Goal: Task Accomplishment & Management: Use online tool/utility

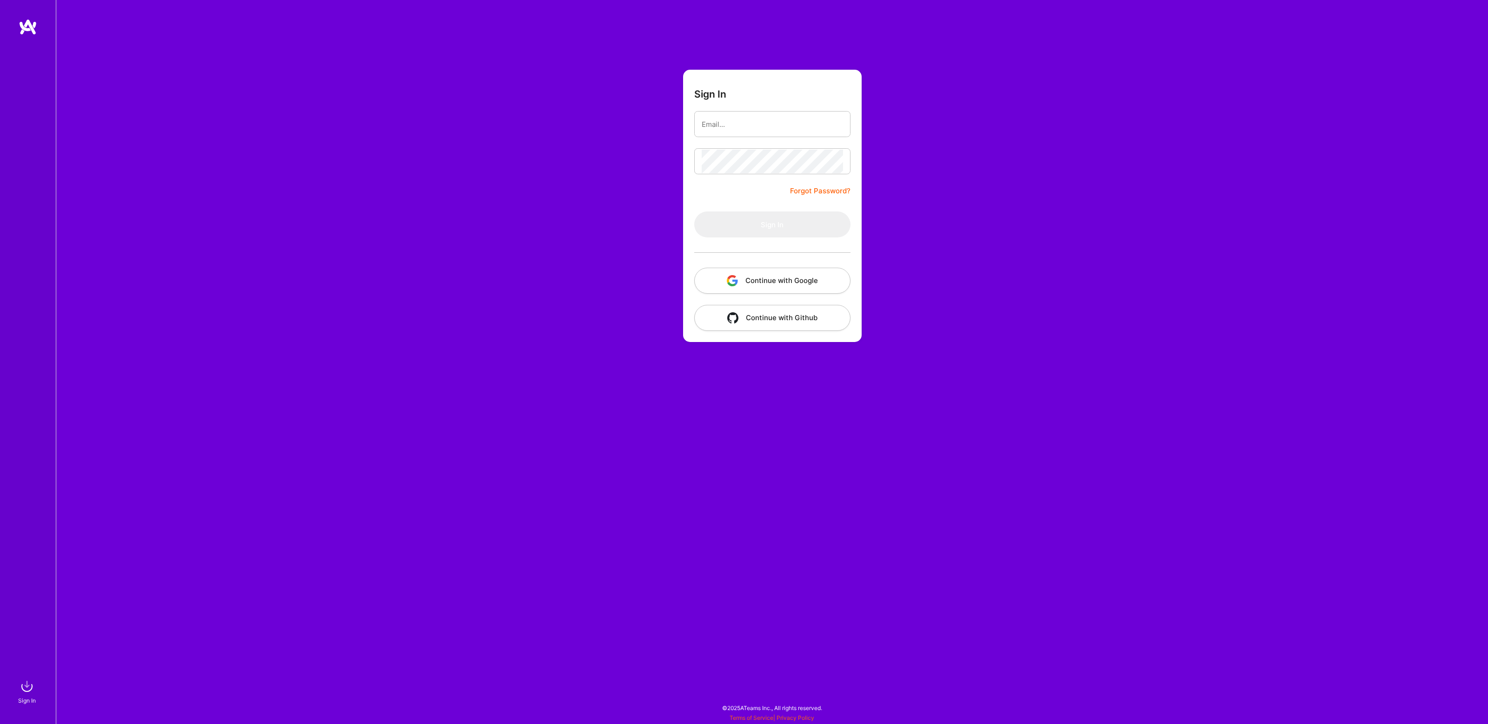
click at [758, 114] on input "email" at bounding box center [771, 124] width 141 height 24
click at [761, 99] on form "Sign In Forgot Password? Sign In Continue with Google Continue with Github" at bounding box center [772, 206] width 179 height 272
click at [769, 280] on button "Continue with Google" at bounding box center [772, 281] width 156 height 26
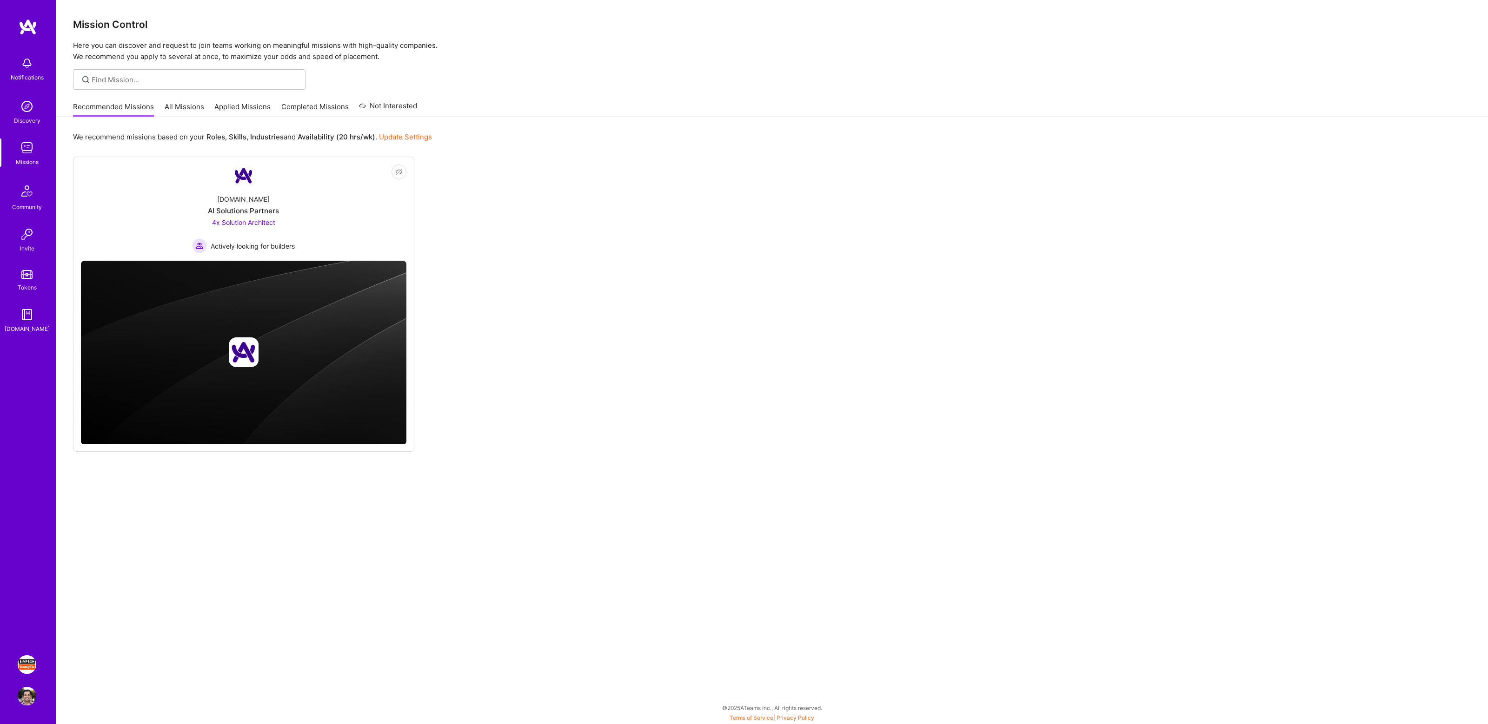
click at [26, 664] on img at bounding box center [27, 664] width 19 height 19
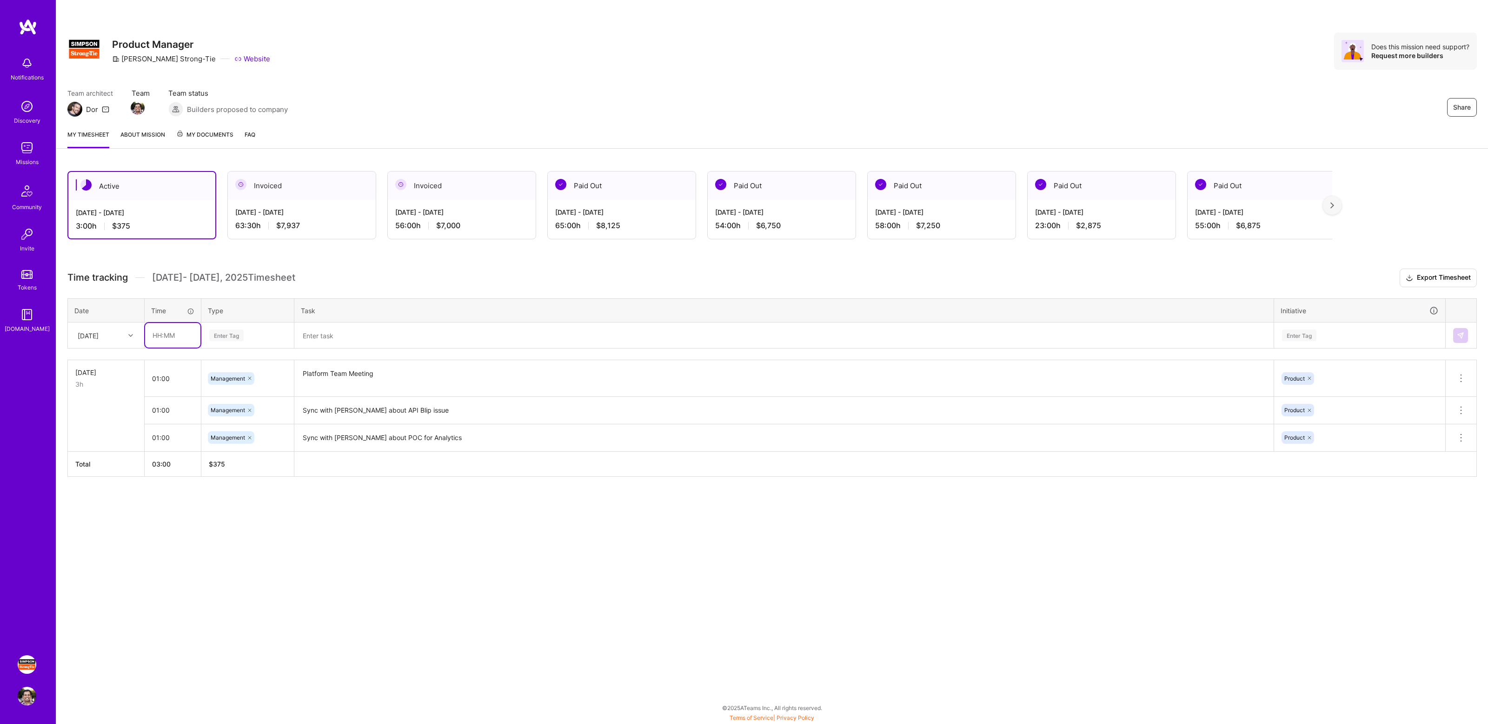
click at [172, 339] on input "text" at bounding box center [172, 335] width 55 height 25
type input "1"
type input "3"
type input "00:30"
type input "mana"
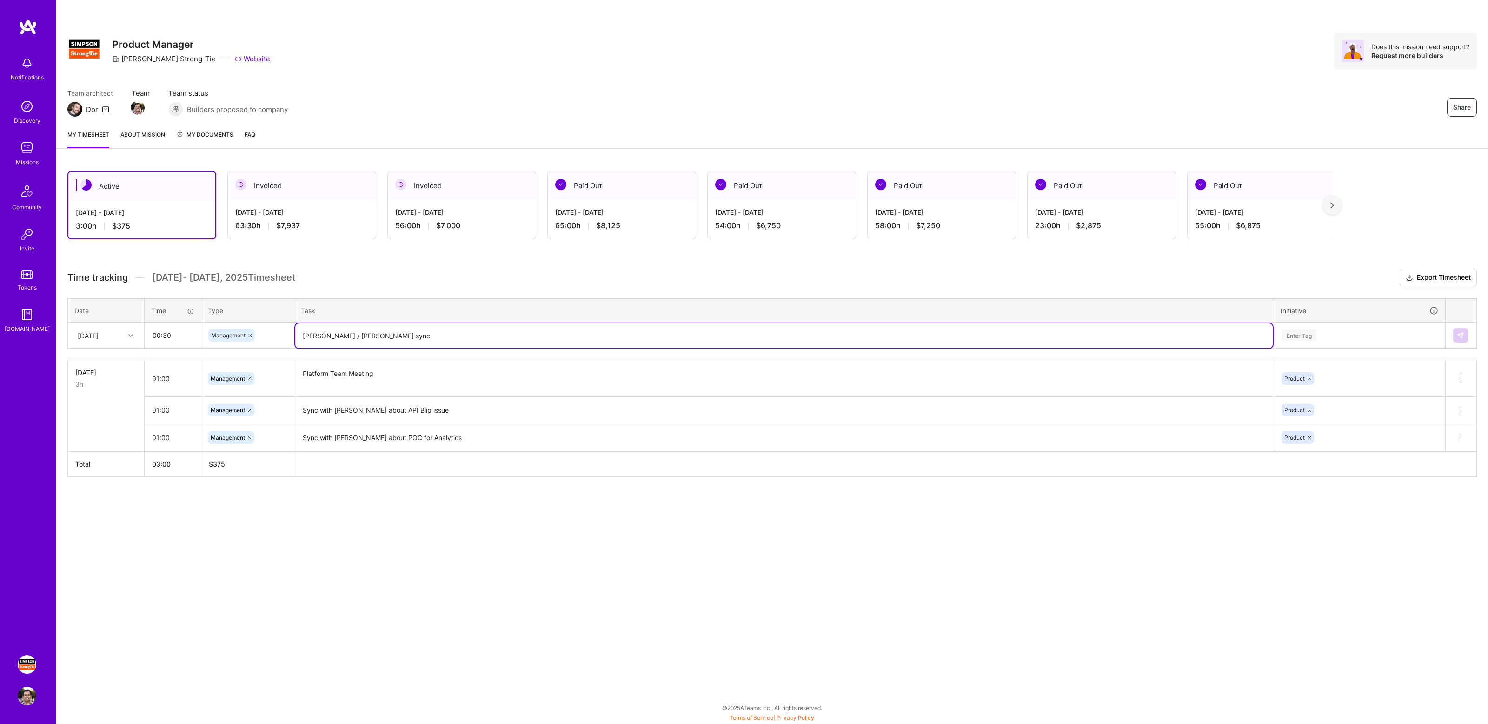
type textarea "[PERSON_NAME] / [PERSON_NAME] sync"
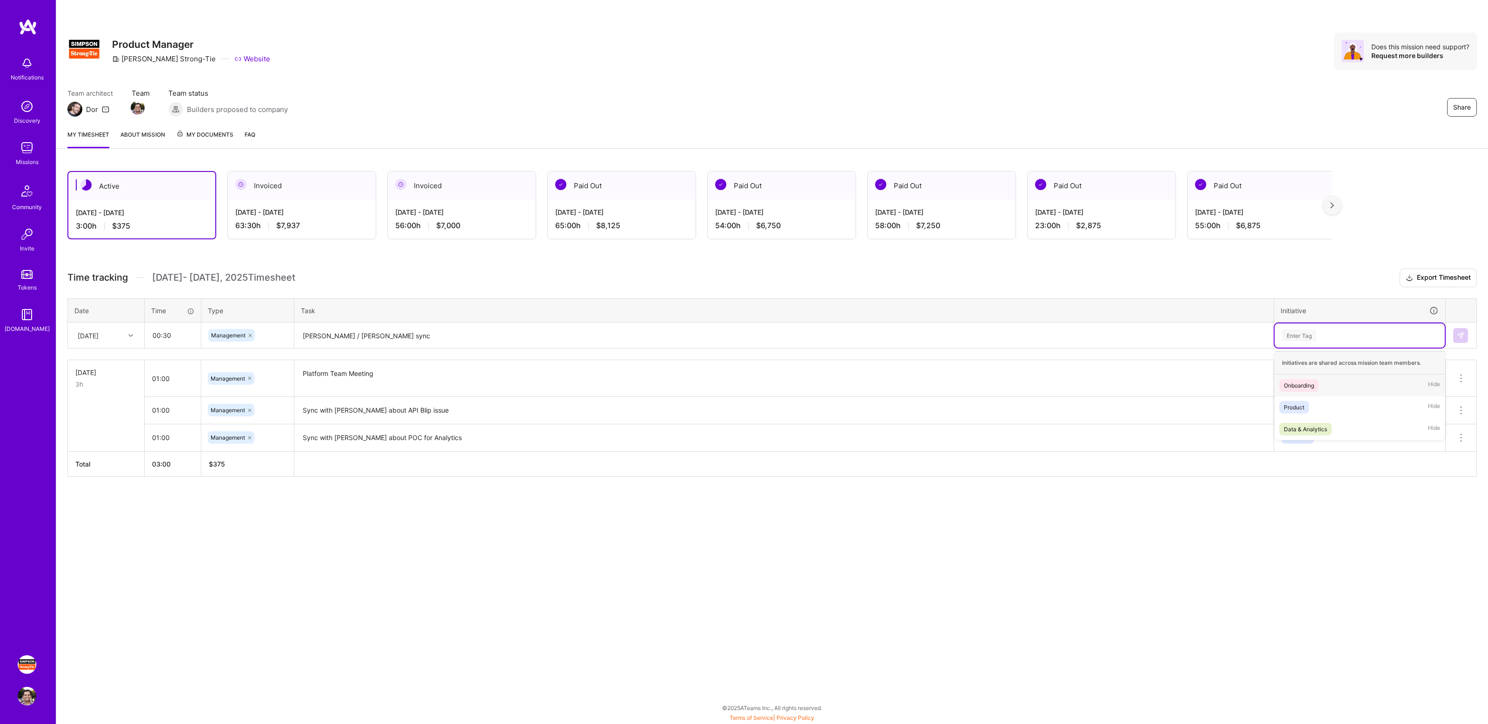
click at [1311, 340] on div "Enter Tag" at bounding box center [1299, 335] width 34 height 14
click at [1296, 406] on div "Product" at bounding box center [1293, 408] width 20 height 10
click at [1462, 335] on img at bounding box center [1459, 335] width 7 height 7
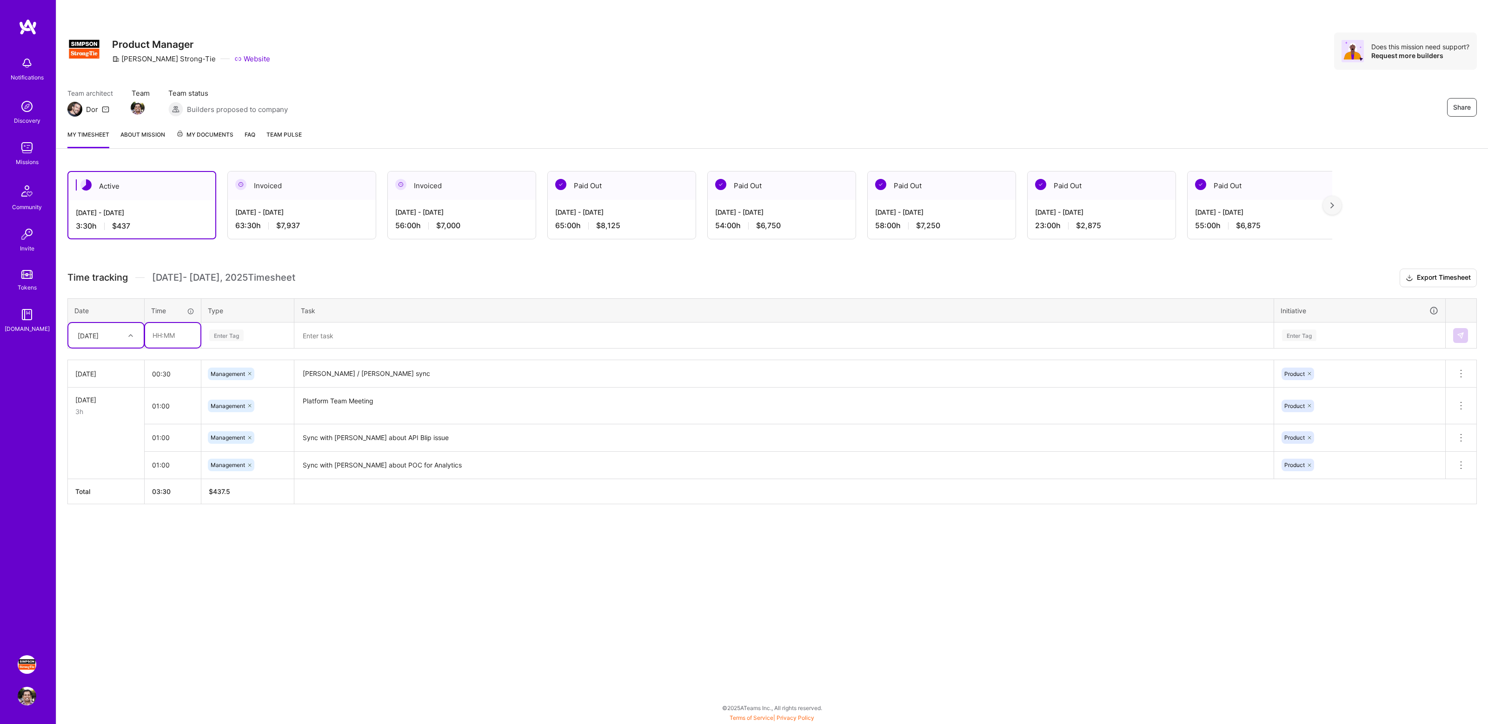
click at [175, 334] on input "text" at bounding box center [172, 335] width 55 height 25
type input "01:00"
type input "mana"
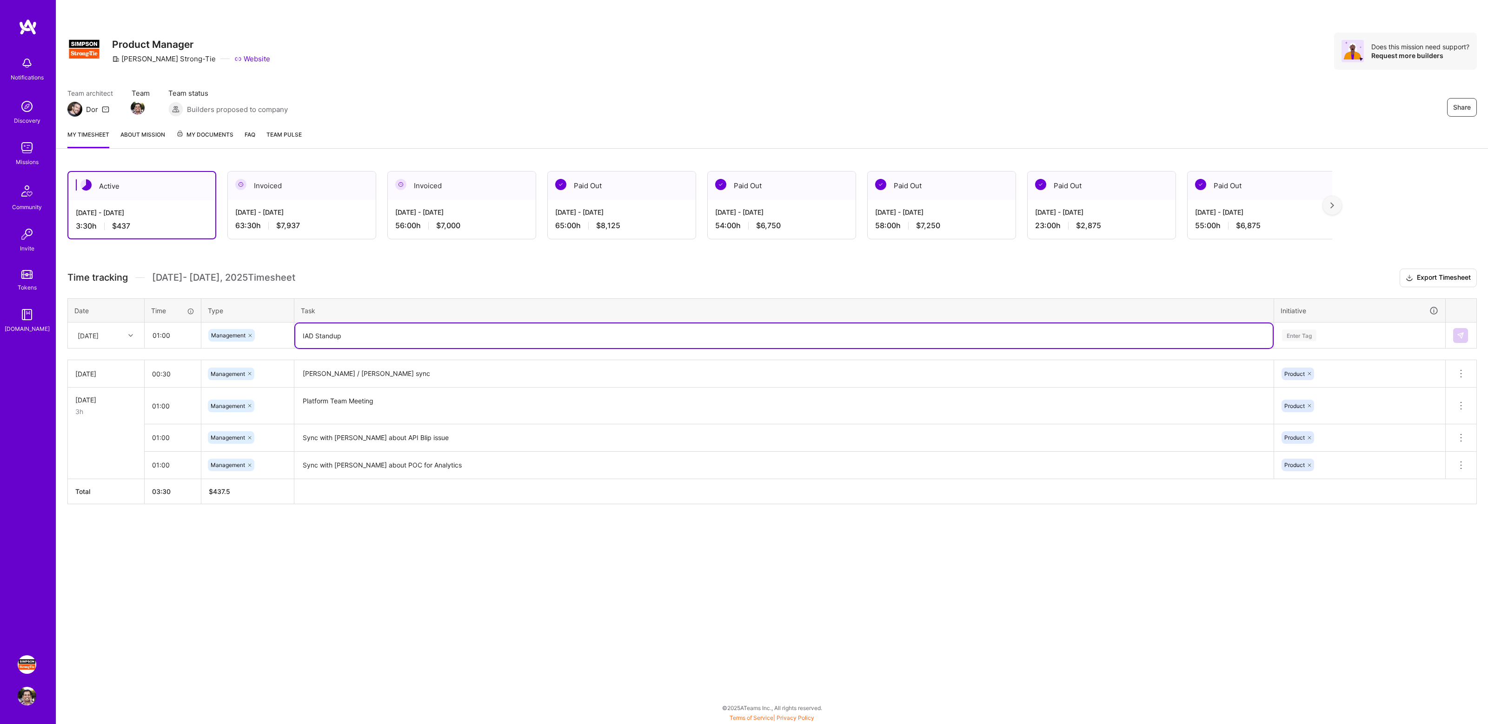
type textarea "IAD Standup"
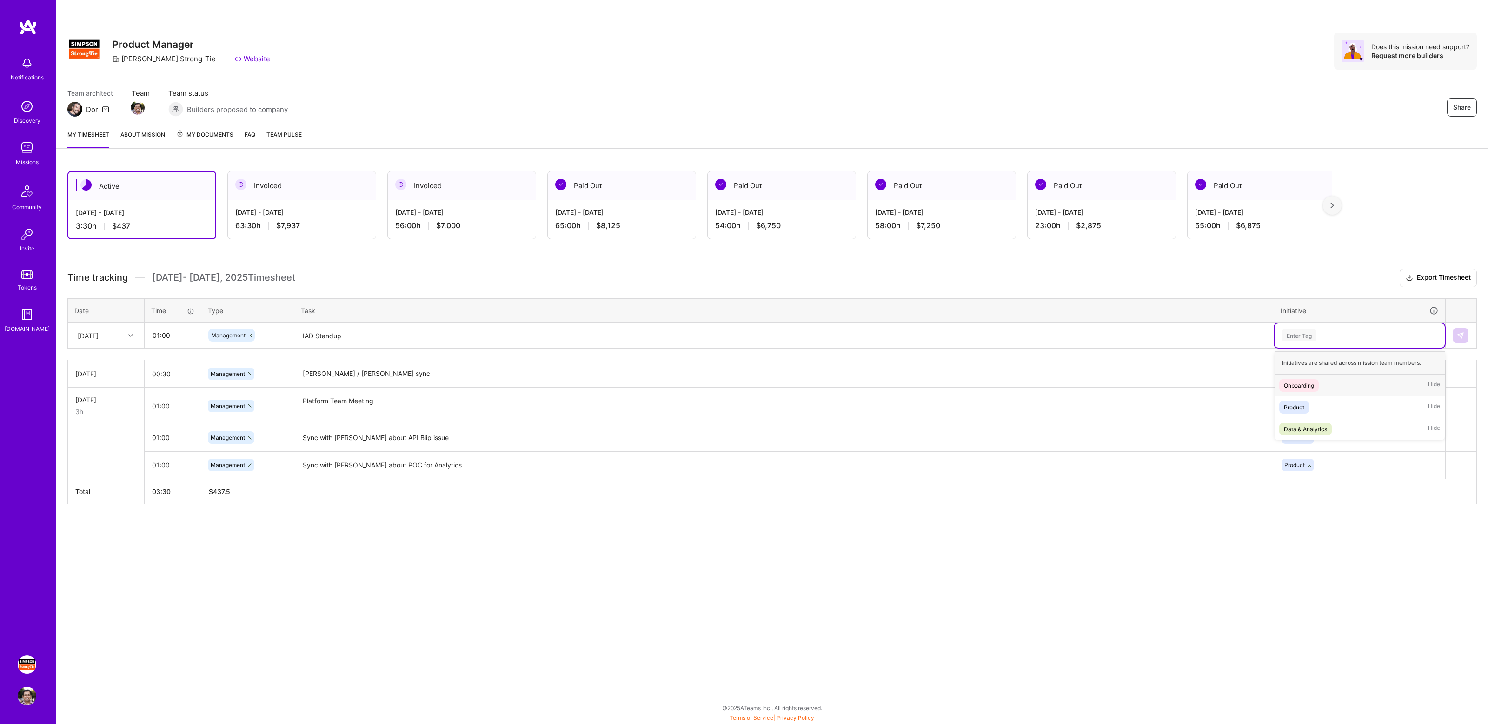
click at [1336, 337] on div "Enter Tag" at bounding box center [1359, 336] width 157 height 12
click at [1304, 403] on span "Product" at bounding box center [1294, 407] width 30 height 13
click at [1462, 334] on img at bounding box center [1459, 335] width 7 height 7
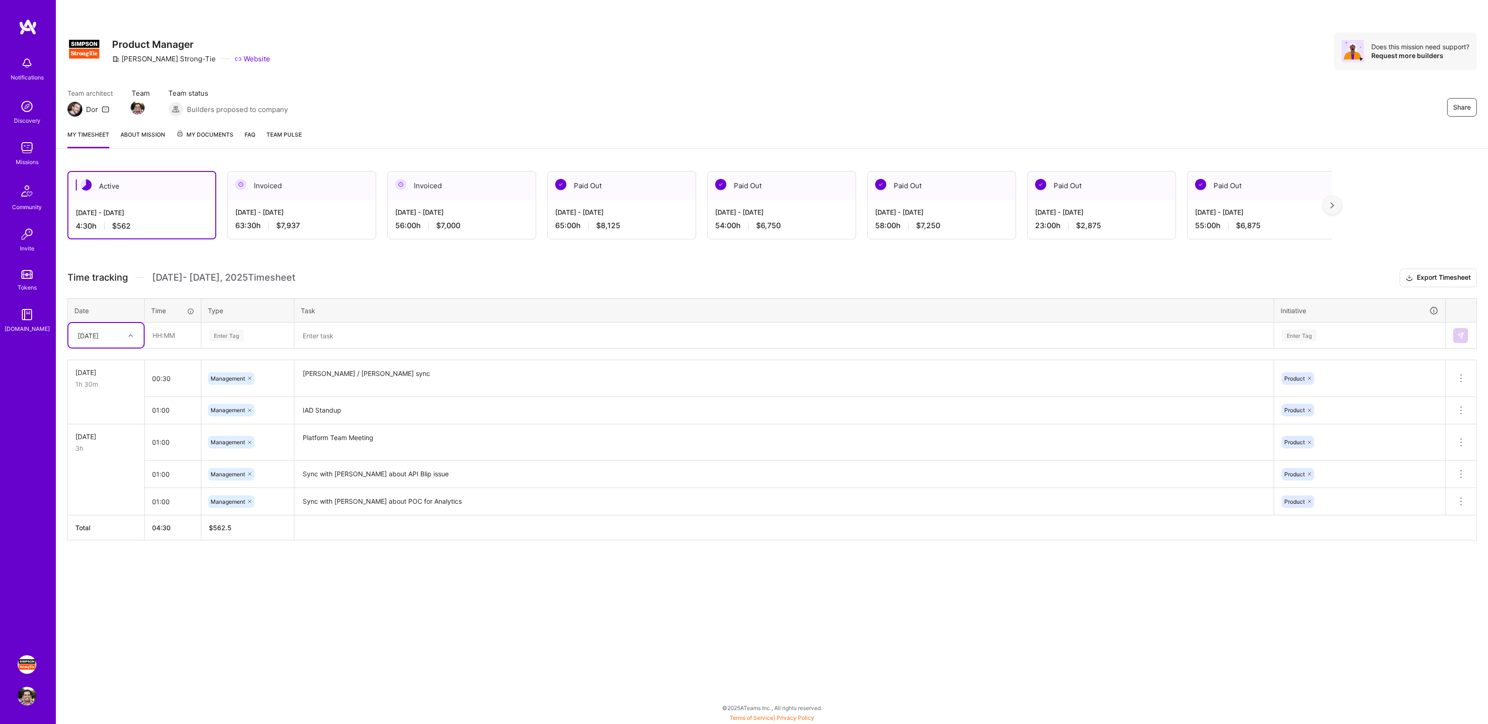
click at [351, 262] on div "Active [DATE] - [DATE] 4:30 h $562 Invoiced [DATE] - [DATE] 63:30 h $7,937 Invo…" at bounding box center [771, 373] width 1431 height 426
click at [411, 269] on h3 "Time tracking [DATE] - [DATE] Timesheet Export Timesheet" at bounding box center [771, 278] width 1409 height 19
click at [416, 269] on h3 "Time tracking [DATE] - [DATE] Timesheet Export Timesheet" at bounding box center [771, 278] width 1409 height 19
click at [161, 334] on input "text" at bounding box center [172, 335] width 55 height 25
type input "01:00"
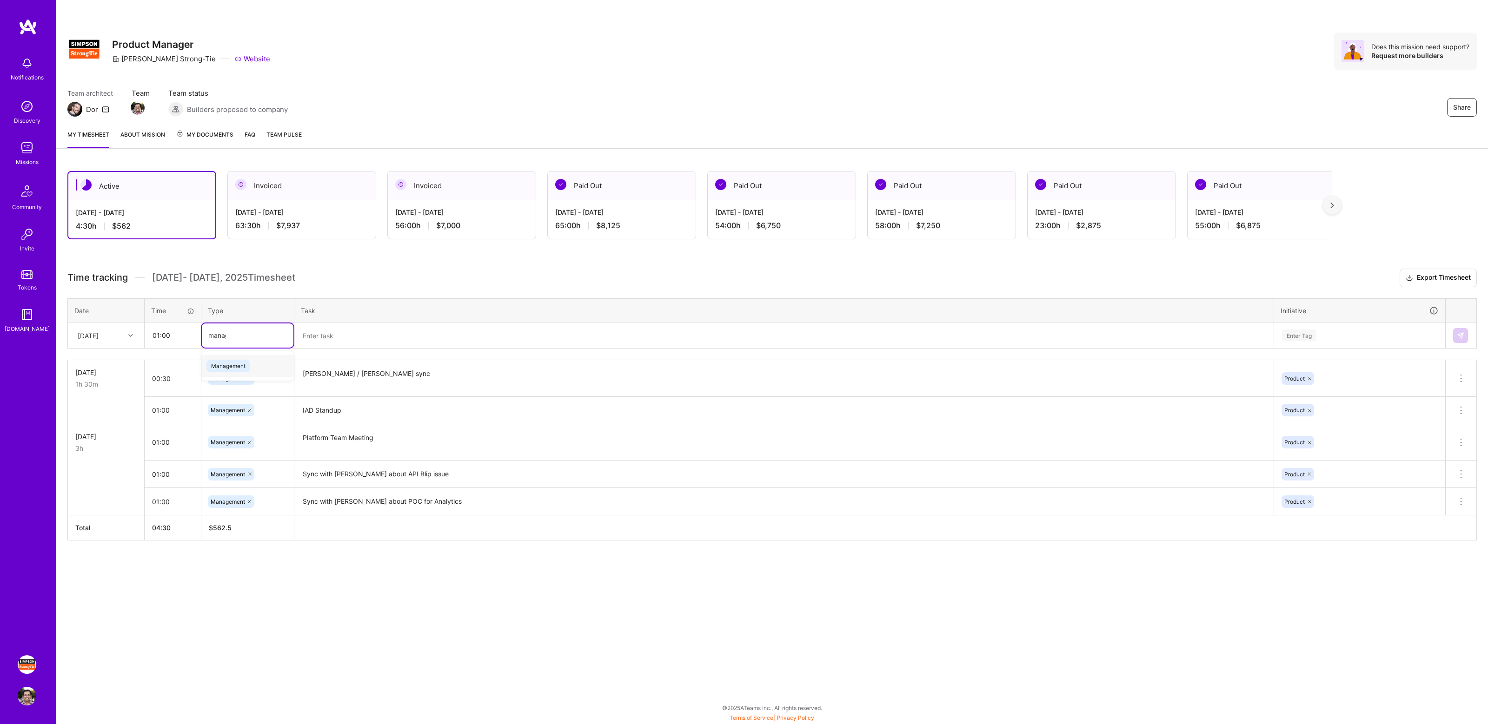
type input "manage"
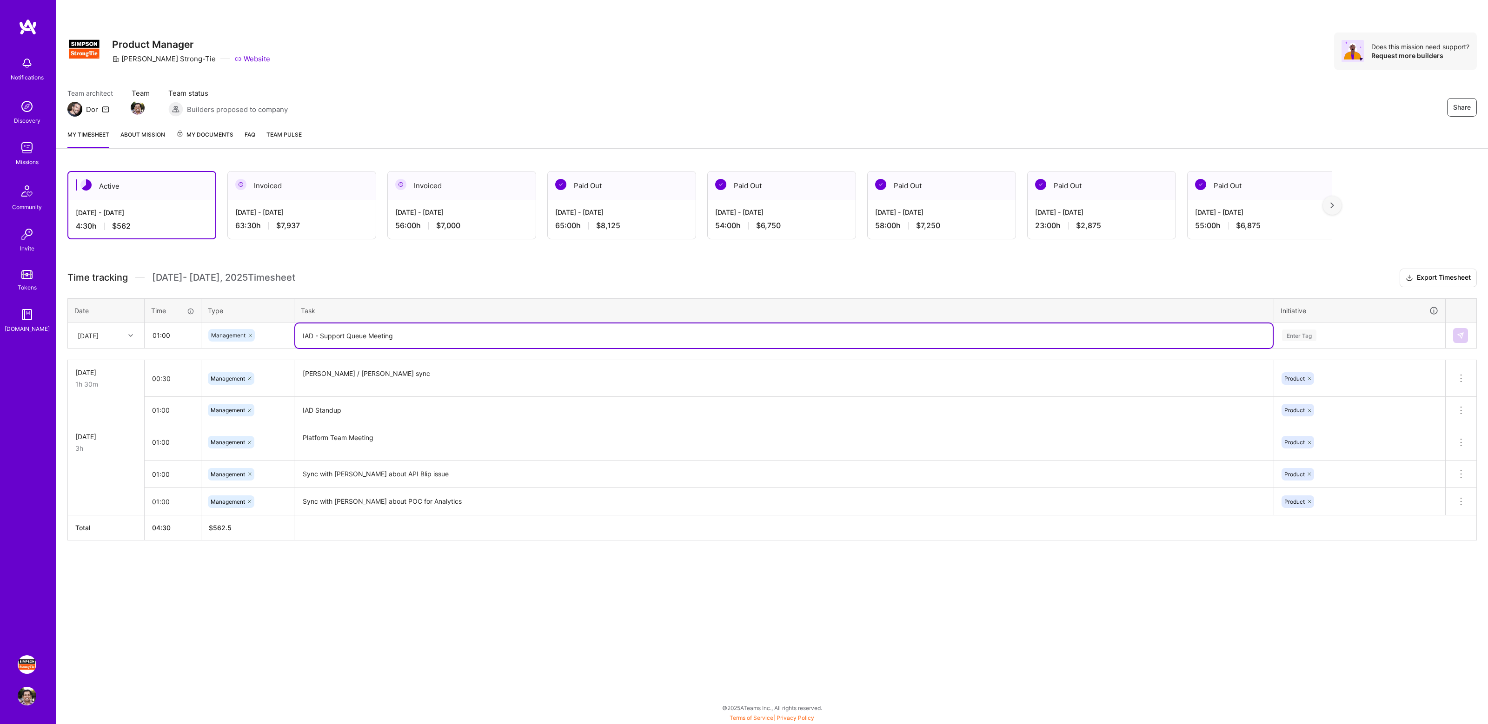
type textarea "IAD - Support Queue Meeting"
click at [1313, 331] on div "Enter Tag" at bounding box center [1299, 335] width 34 height 14
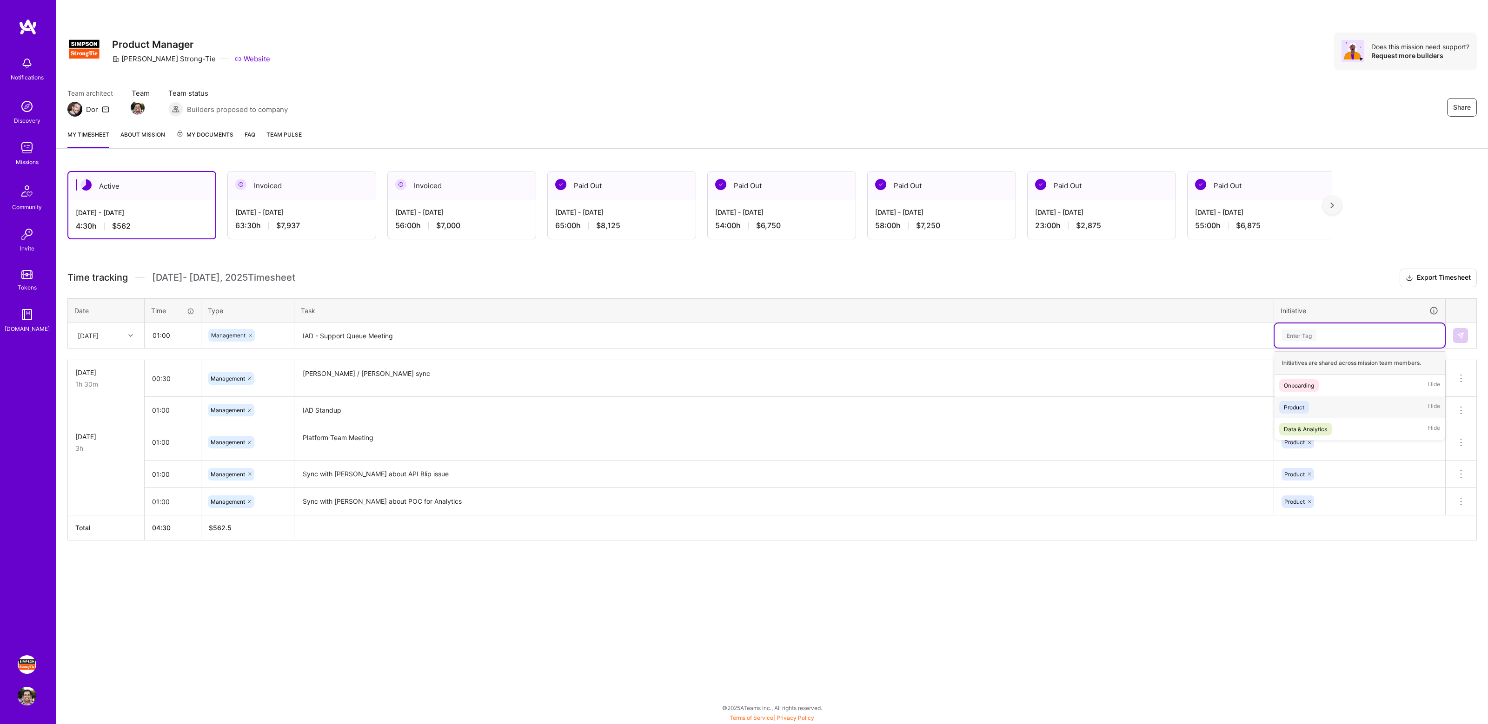
click at [1314, 403] on div "Product Hide" at bounding box center [1359, 408] width 170 height 22
click at [1471, 345] on td at bounding box center [1460, 336] width 31 height 26
click at [1462, 334] on img at bounding box center [1459, 335] width 7 height 7
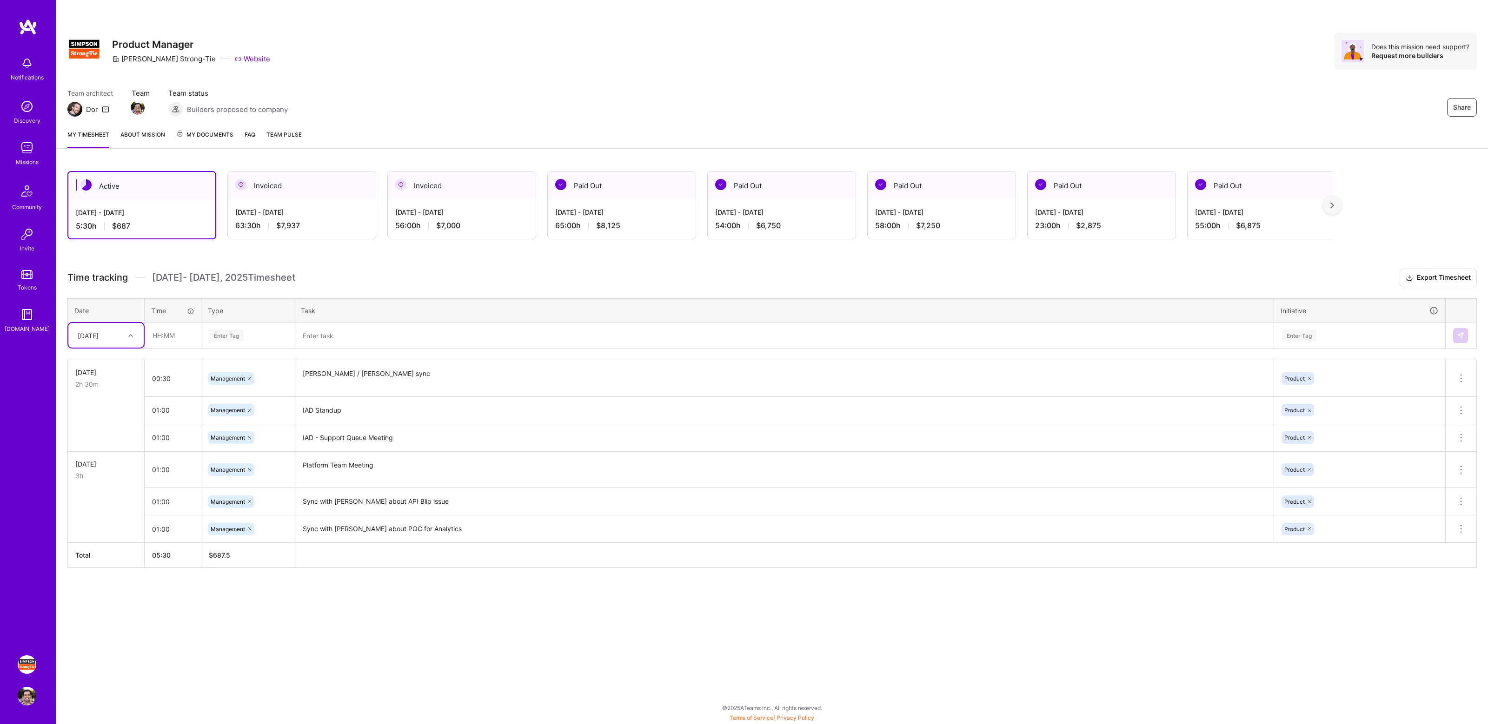
click at [521, 268] on div "Active [DATE] - [DATE] 5:30 h $687 Invoiced [DATE] - [DATE] 63:30 h $7,937 Invo…" at bounding box center [771, 387] width 1431 height 454
